Goal: Task Accomplishment & Management: Complete application form

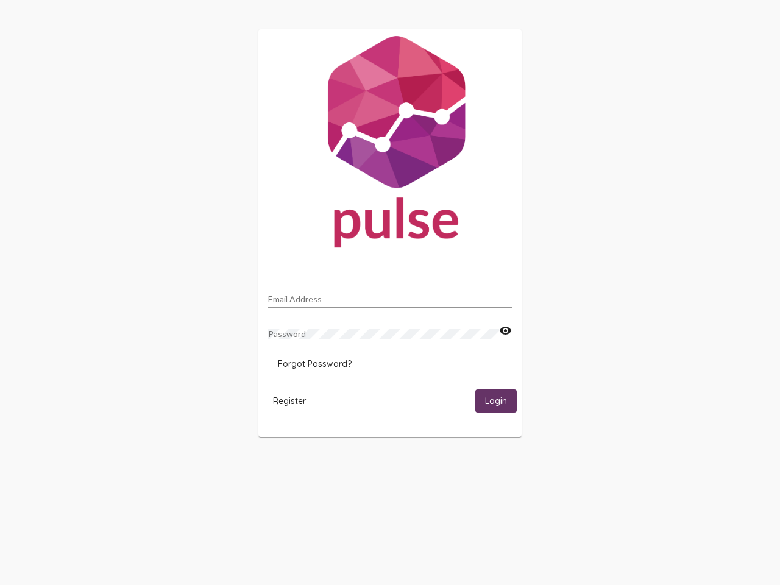
click at [390, 295] on input "Email Address" at bounding box center [390, 299] width 244 height 10
click at [505, 331] on mat-icon "visibility" at bounding box center [505, 330] width 13 height 15
click at [314, 364] on span "Forgot Password?" at bounding box center [315, 363] width 74 height 11
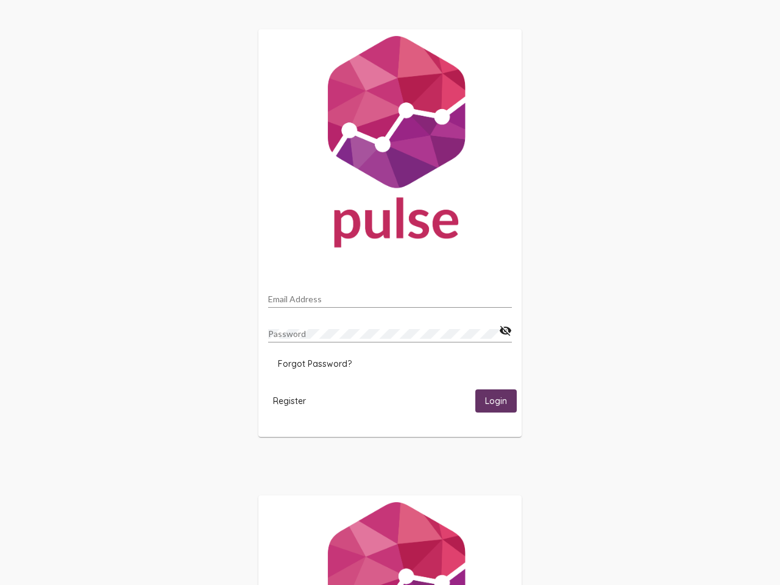
click at [289, 400] on span "Register" at bounding box center [289, 400] width 33 height 11
click at [496, 400] on span "Login" at bounding box center [496, 401] width 22 height 11
